Goal: Task Accomplishment & Management: Manage account settings

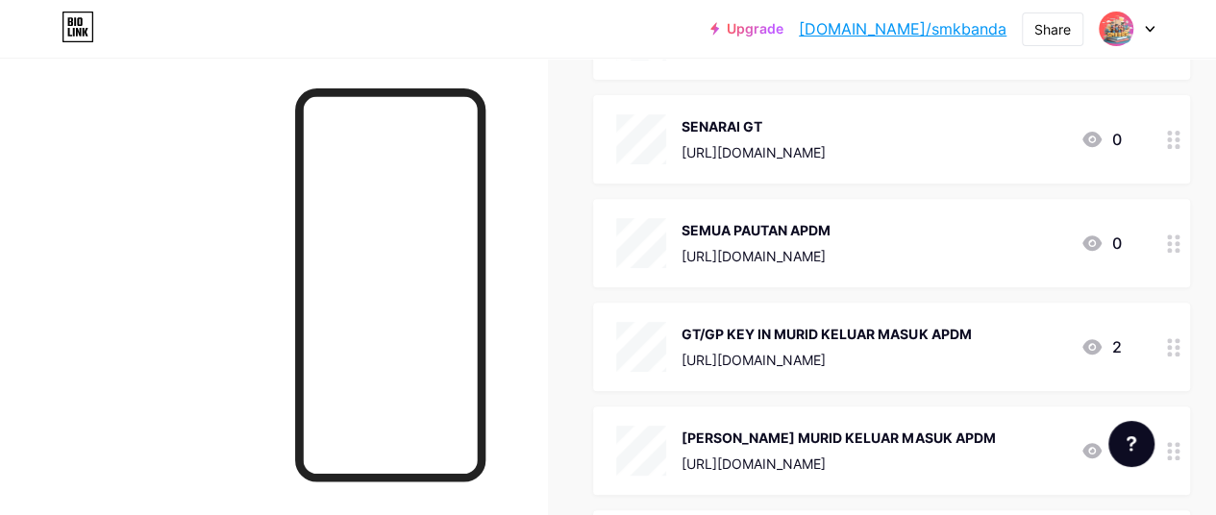
scroll to position [315, 0]
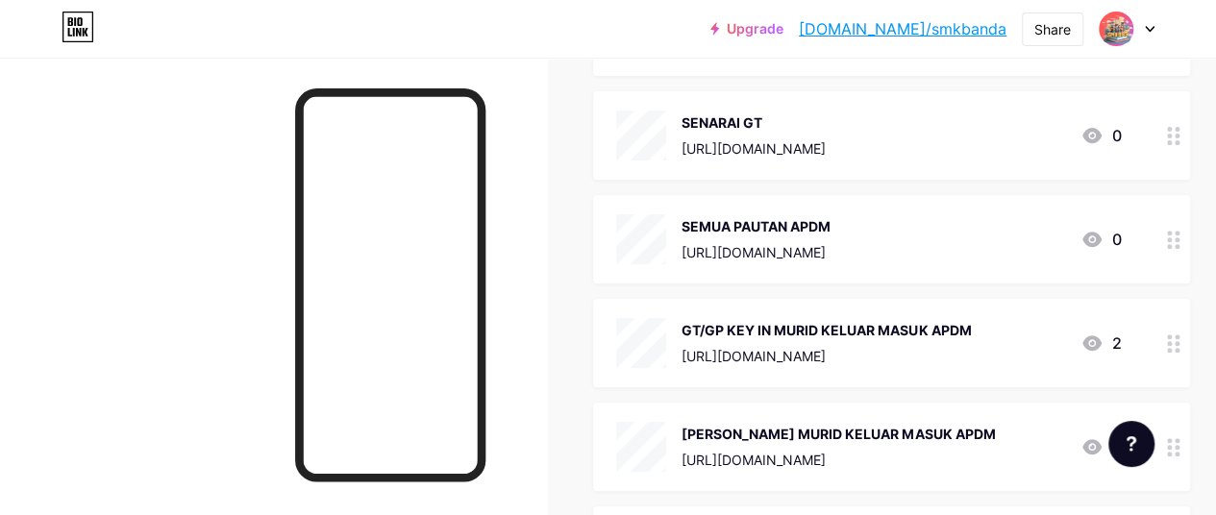
click at [760, 218] on div "SEMUA PAUTAN APDM" at bounding box center [755, 226] width 149 height 20
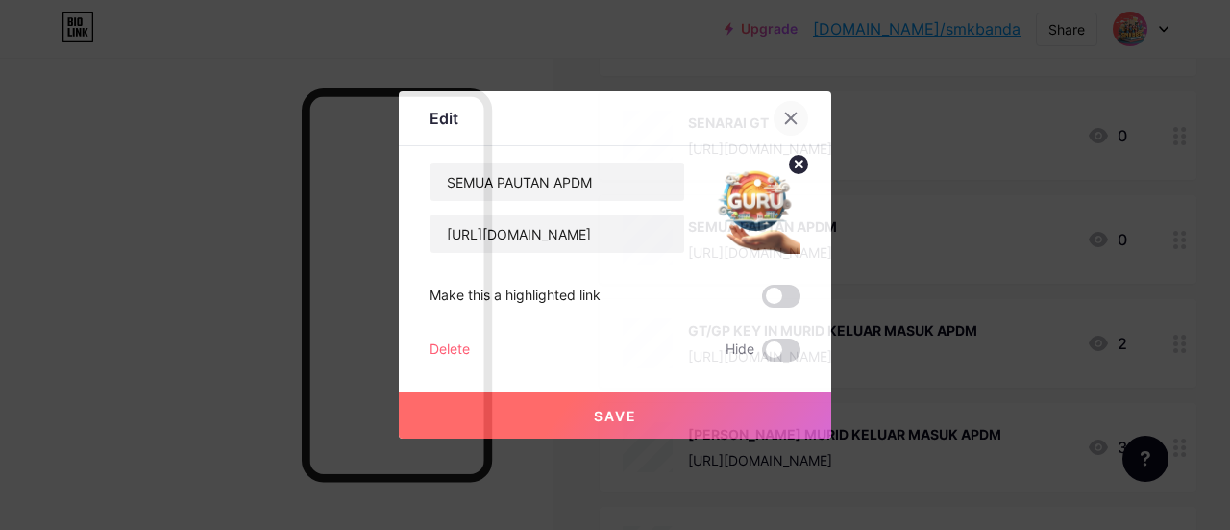
click at [788, 115] on icon at bounding box center [791, 118] width 11 height 11
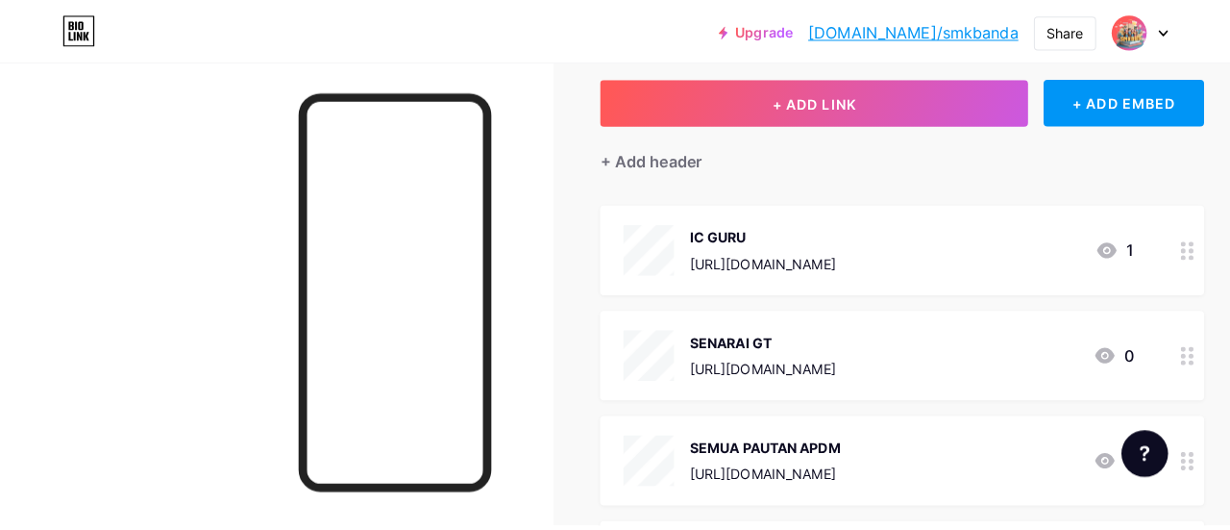
scroll to position [75, 0]
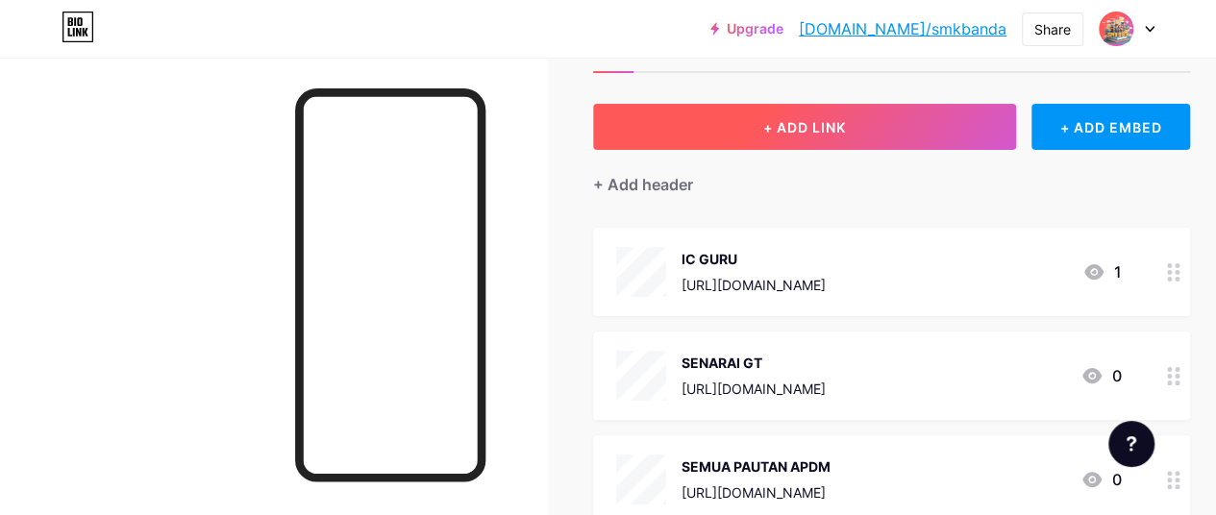
click at [819, 120] on span "+ ADD LINK" at bounding box center [804, 127] width 83 height 16
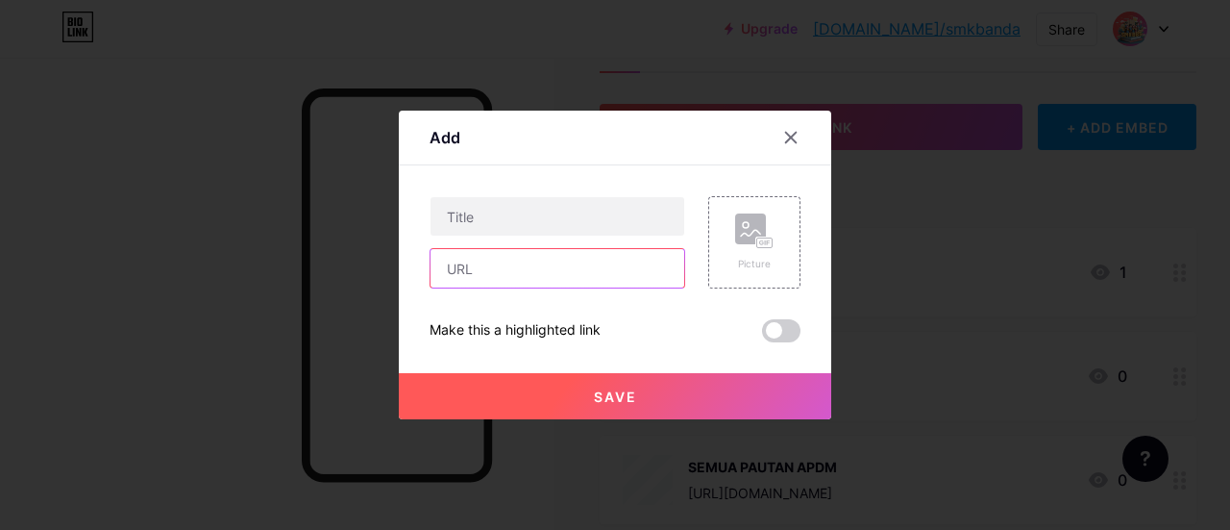
click at [469, 264] on input "text" at bounding box center [558, 268] width 254 height 38
paste input "[URL][DOMAIN_NAME]"
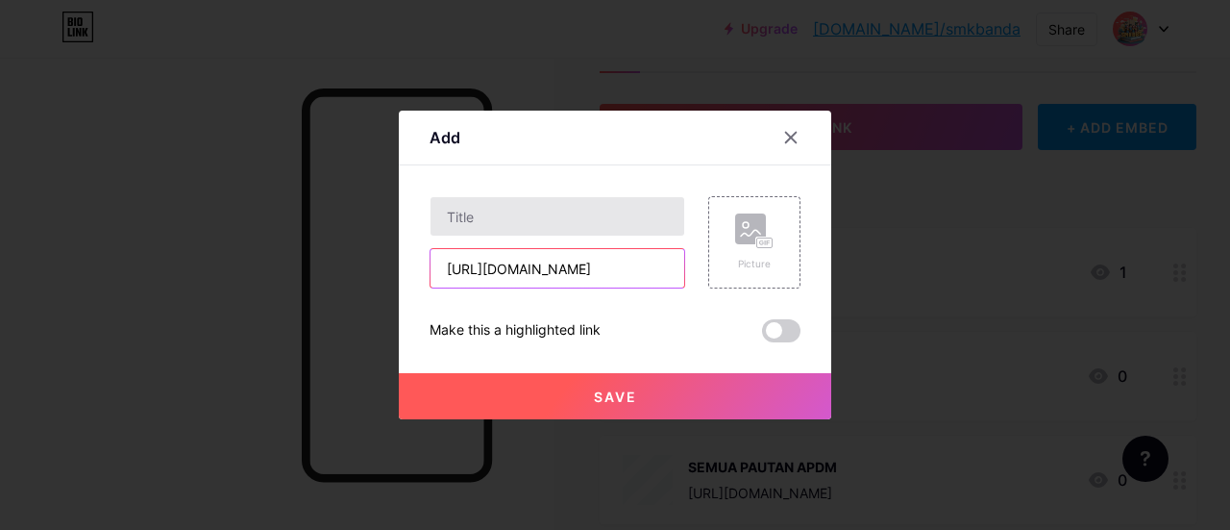
type input "[URL][DOMAIN_NAME]"
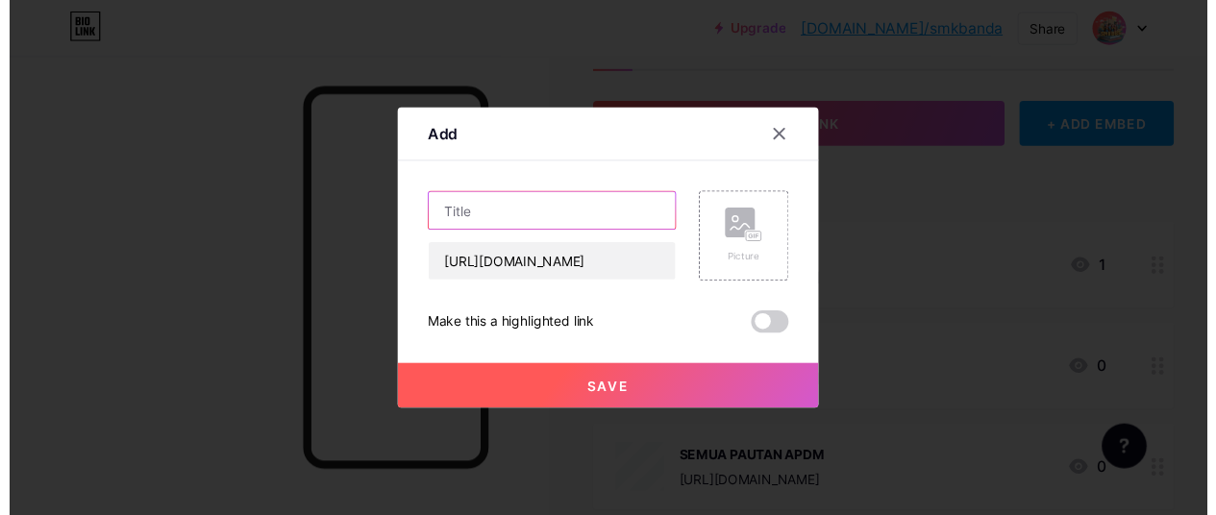
scroll to position [0, 0]
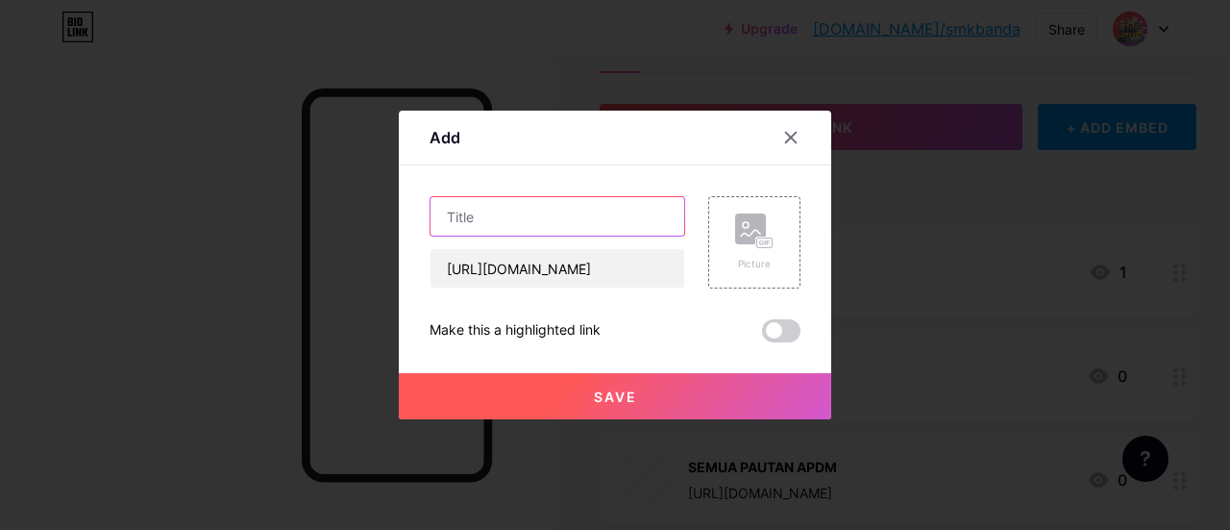
click at [506, 216] on input "text" at bounding box center [558, 216] width 254 height 38
type input "GURU FILTER NAMA MURID"
click at [747, 254] on div "Picture" at bounding box center [754, 242] width 38 height 58
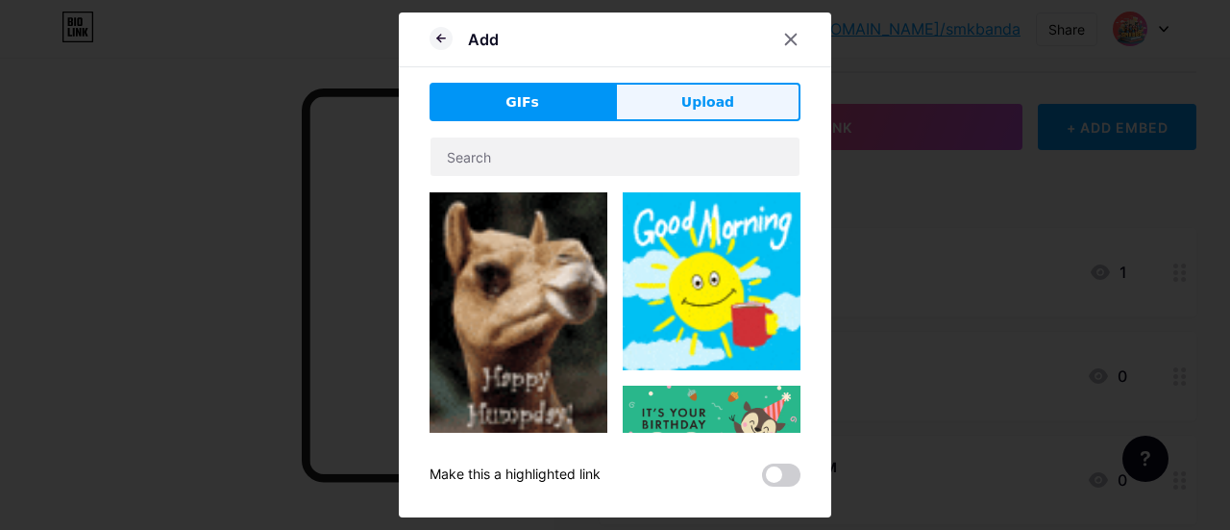
click at [678, 109] on button "Upload" at bounding box center [708, 102] width 186 height 38
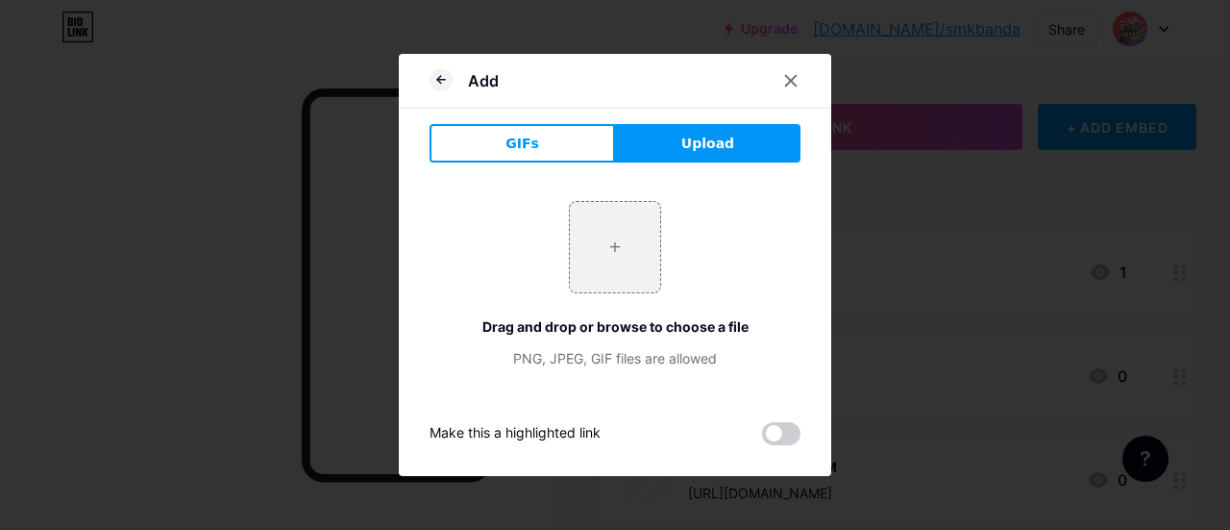
click at [684, 134] on button "Upload" at bounding box center [708, 143] width 186 height 38
click at [631, 238] on input "file" at bounding box center [615, 247] width 90 height 90
click at [613, 245] on input "file" at bounding box center [615, 247] width 90 height 90
type input "C:\fakepath\EVIDENS.png"
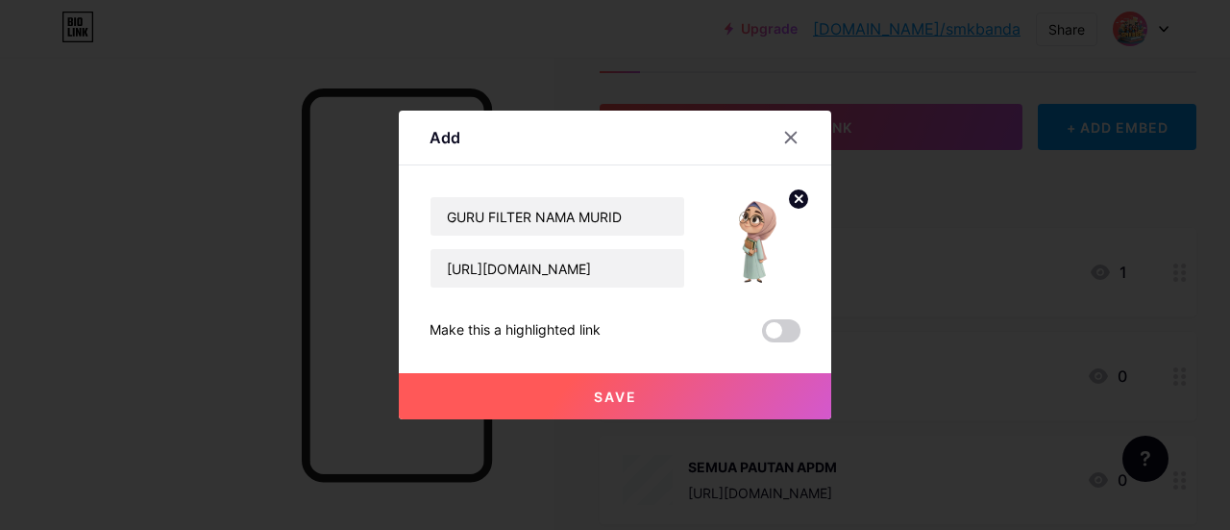
click at [600, 395] on span "Save" at bounding box center [615, 396] width 43 height 16
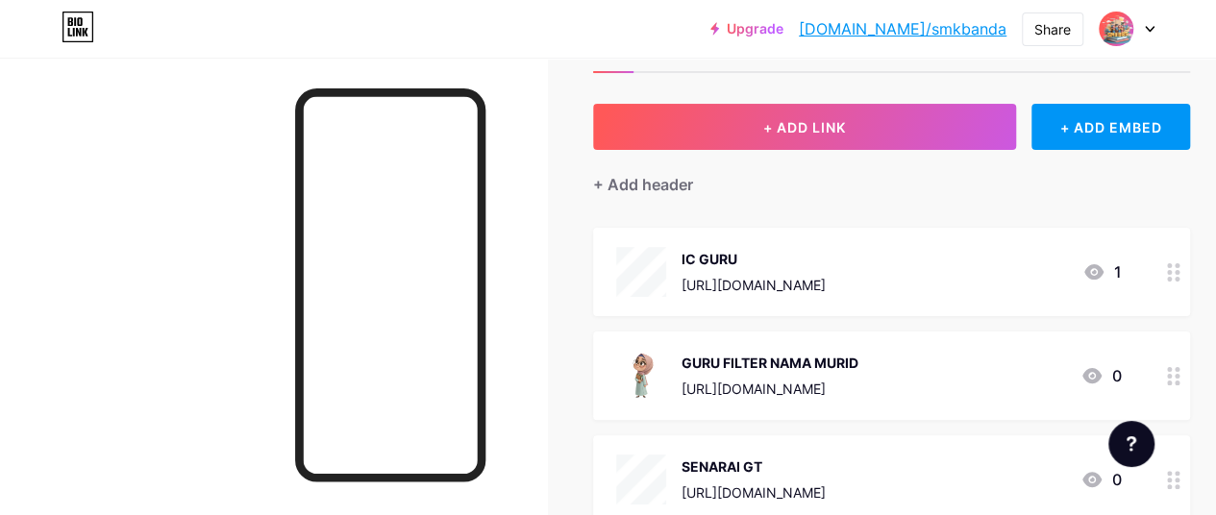
click at [774, 272] on div "IC GURU [URL][DOMAIN_NAME]" at bounding box center [753, 272] width 144 height 50
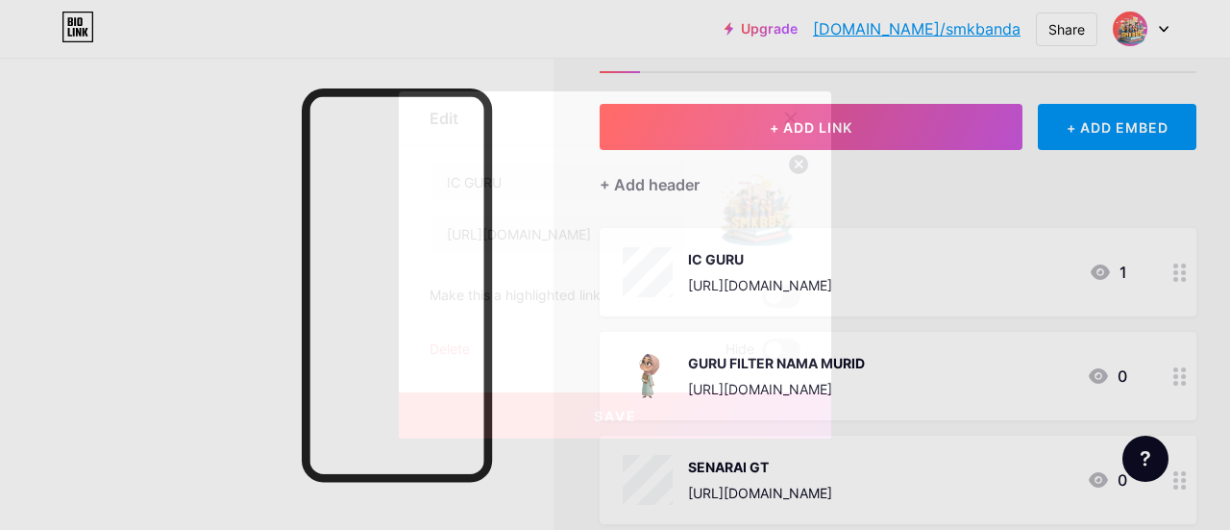
click at [745, 214] on img at bounding box center [754, 207] width 92 height 92
click at [798, 165] on icon at bounding box center [799, 164] width 7 height 7
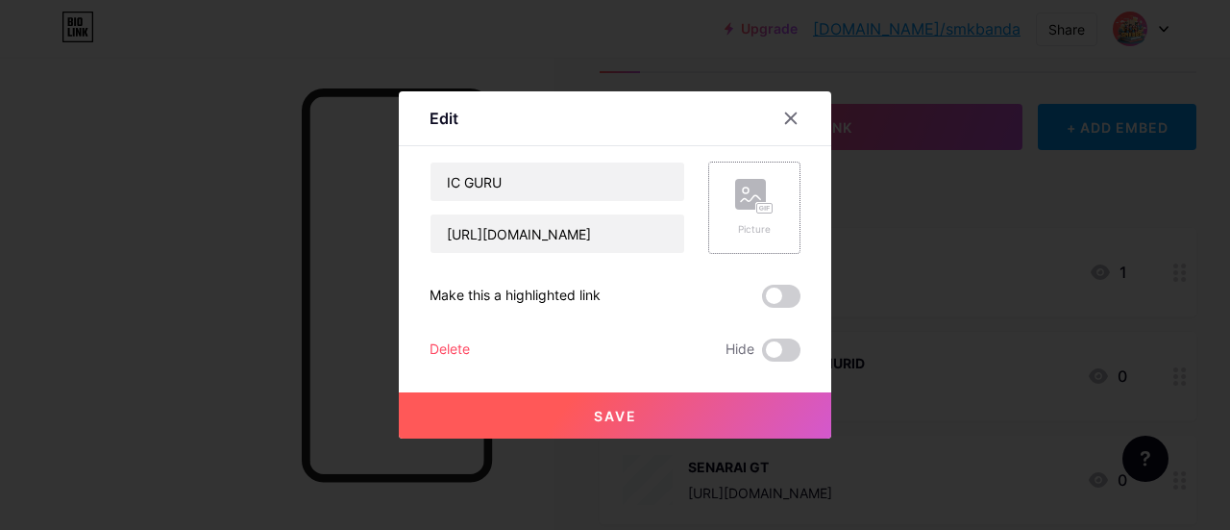
click at [761, 197] on rect at bounding box center [750, 194] width 31 height 31
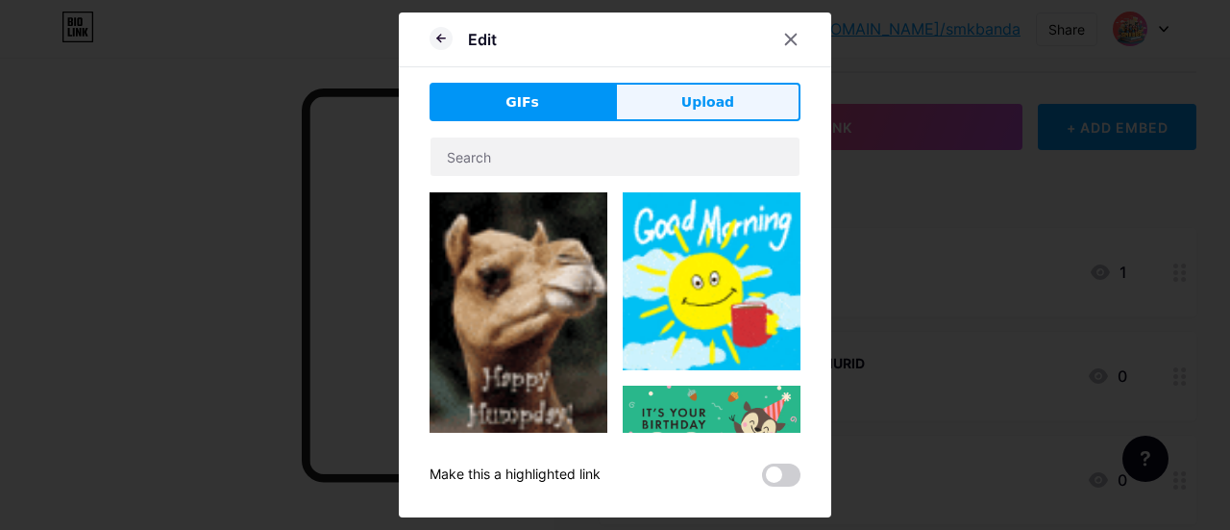
click at [716, 111] on span "Upload" at bounding box center [707, 102] width 53 height 20
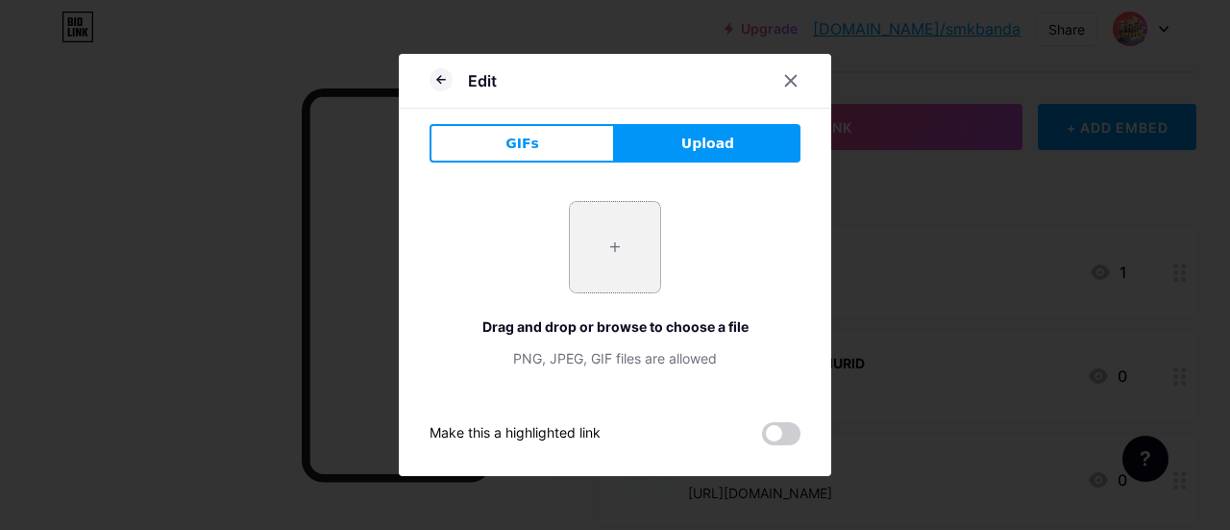
click at [615, 234] on input "file" at bounding box center [615, 247] width 90 height 90
type input "C:\fakepath\image_fx_ (1).jpg"
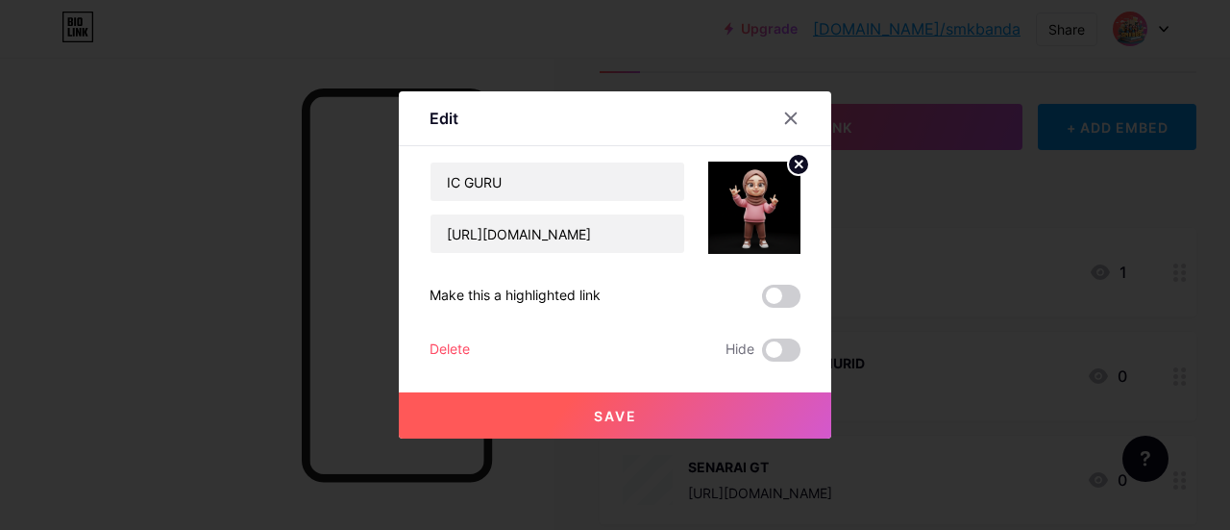
click at [631, 415] on span "Save" at bounding box center [615, 416] width 43 height 16
